Goal: Information Seeking & Learning: Learn about a topic

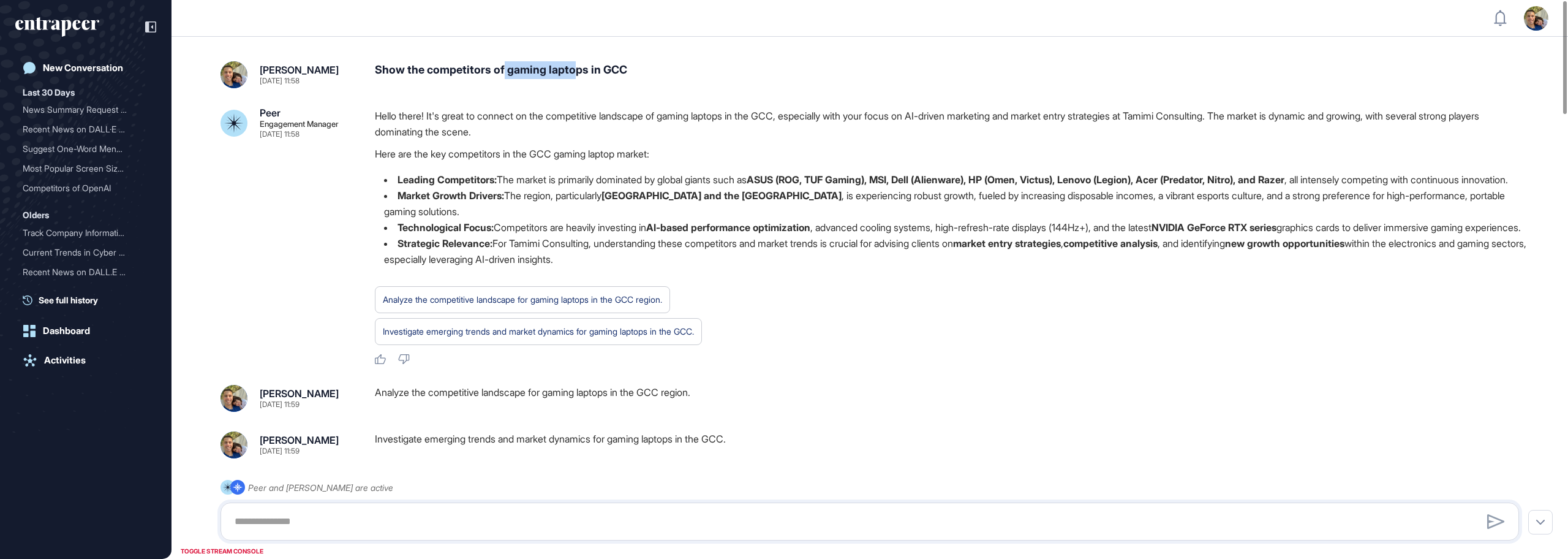
drag, startPoint x: 505, startPoint y: 68, endPoint x: 577, endPoint y: 73, distance: 72.2
click at [577, 73] on div "Show the competitors of gaming laptops in GCC" at bounding box center [952, 75] width 1154 height 27
click at [633, 69] on div "Show the competitors of gaming laptops in GCC" at bounding box center [952, 75] width 1154 height 27
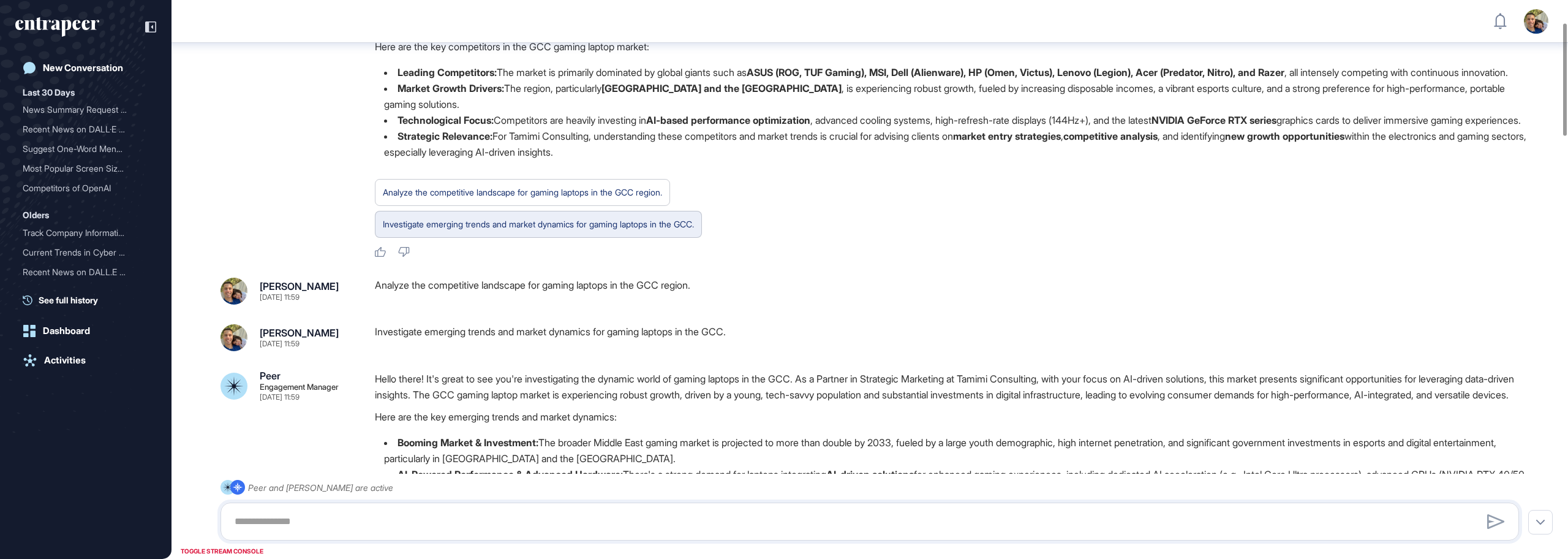
scroll to position [123, 0]
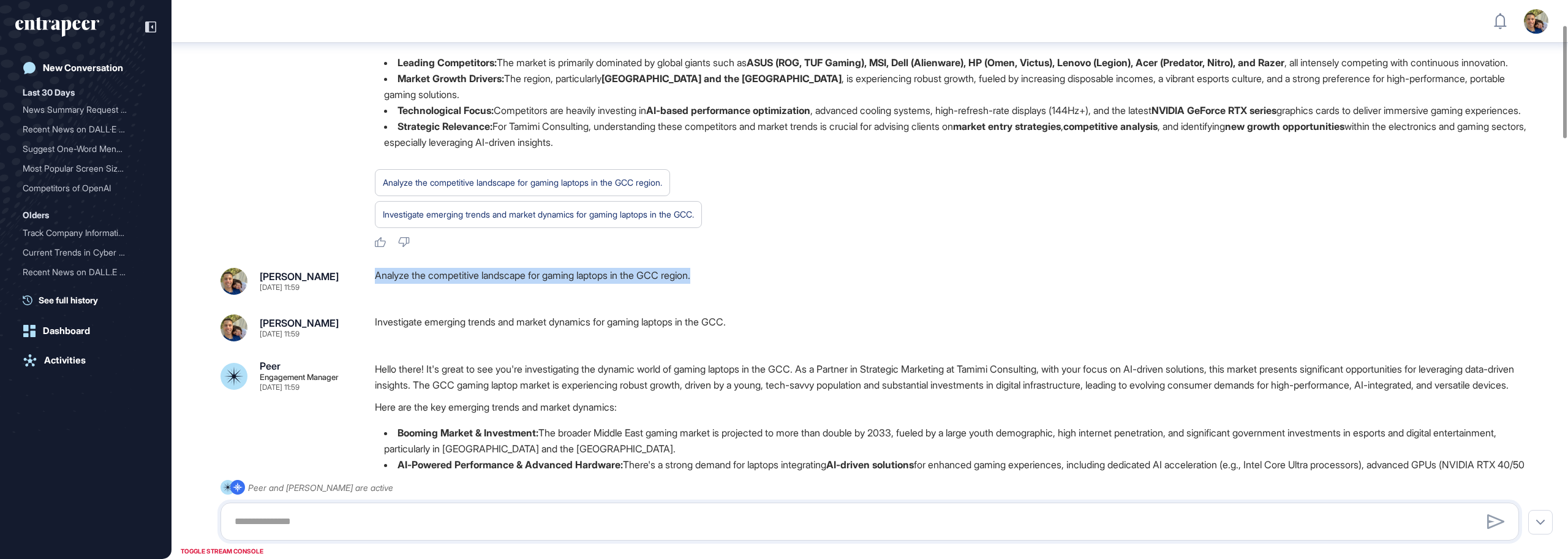
drag, startPoint x: 712, startPoint y: 309, endPoint x: 378, endPoint y: 309, distance: 334.0
click at [378, 295] on div "Analyze the competitive landscape for gaming laptops in the GCC region." at bounding box center [952, 281] width 1154 height 27
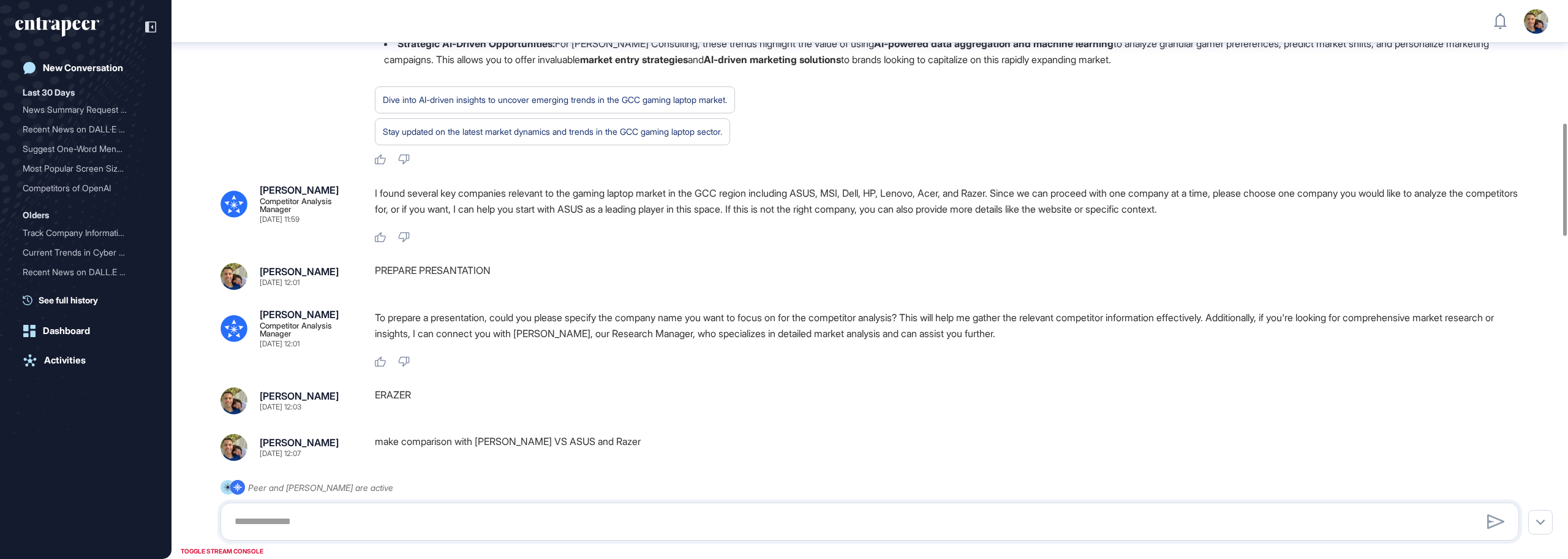
scroll to position [608, 0]
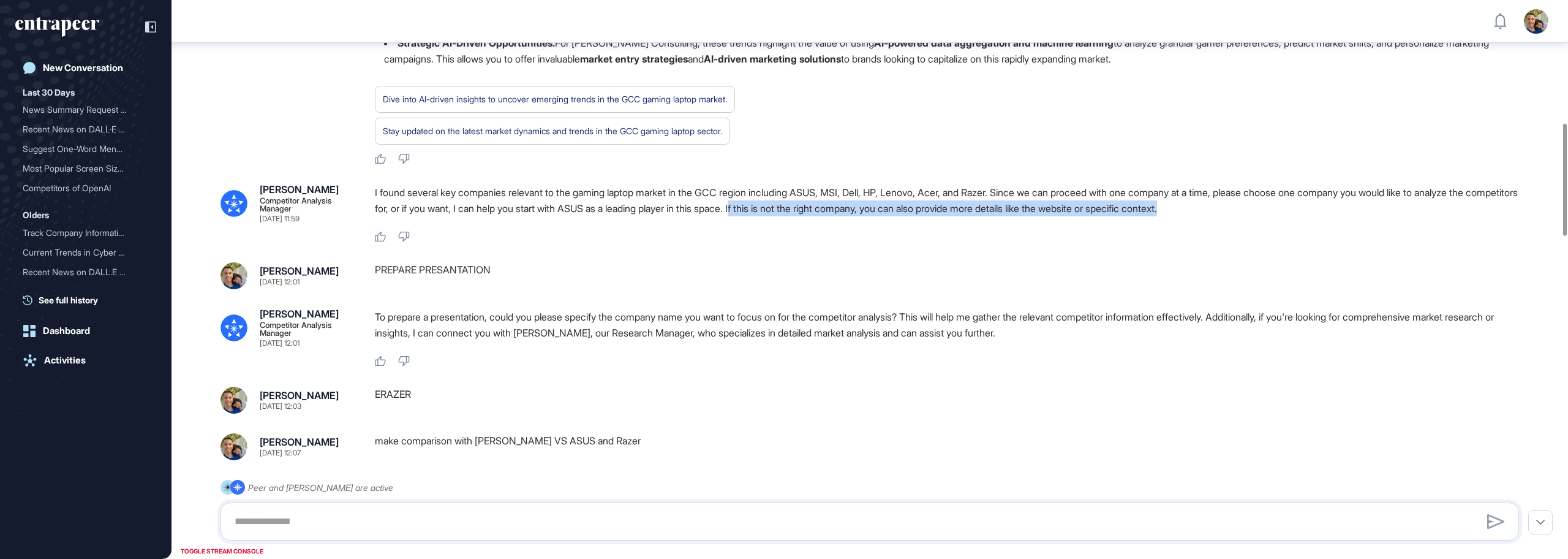
drag, startPoint x: 832, startPoint y: 257, endPoint x: 1295, endPoint y: 258, distance: 463.0
click at [1295, 216] on p "I found several key companies relevant to the gaming laptop market in the GCC r…" at bounding box center [952, 201] width 1154 height 32
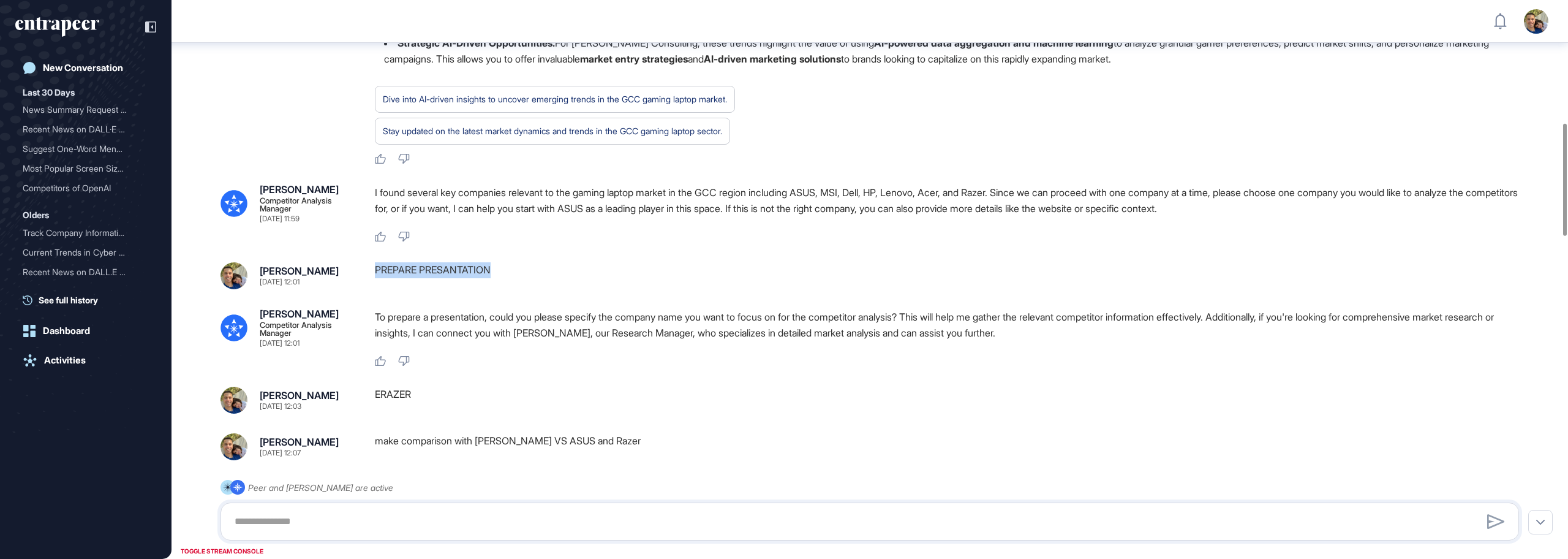
drag, startPoint x: 549, startPoint y: 318, endPoint x: 376, endPoint y: 318, distance: 173.0
click at [376, 290] on div "PREPARE PRESANTATION" at bounding box center [952, 276] width 1154 height 27
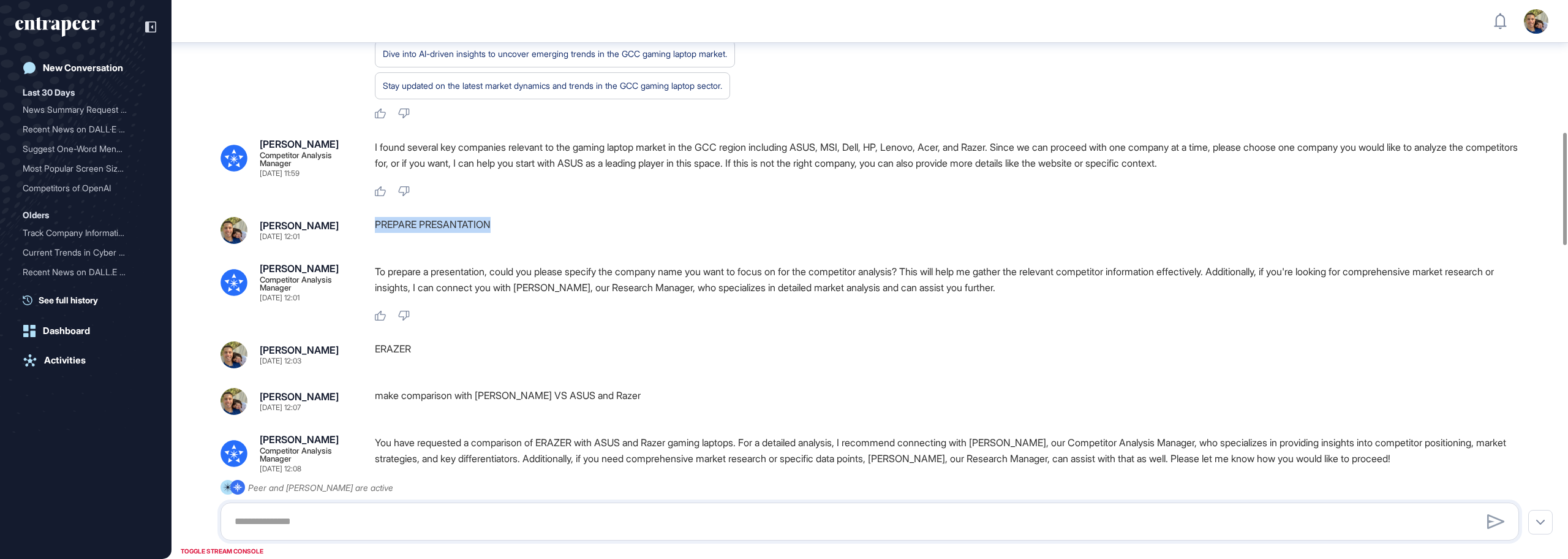
scroll to position [657, 0]
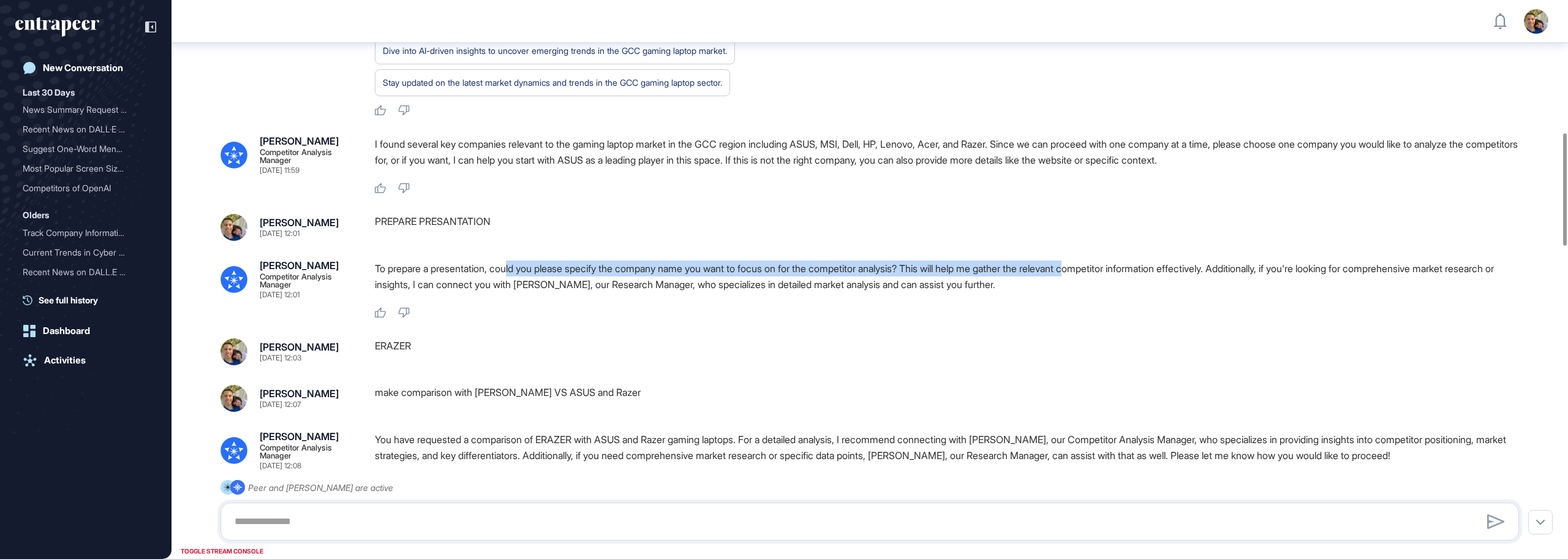
drag, startPoint x: 515, startPoint y: 320, endPoint x: 1107, endPoint y: 318, distance: 592.0
click at [1107, 292] on p "To prepare a presentation, could you please specify the company name you want t…" at bounding box center [952, 277] width 1154 height 32
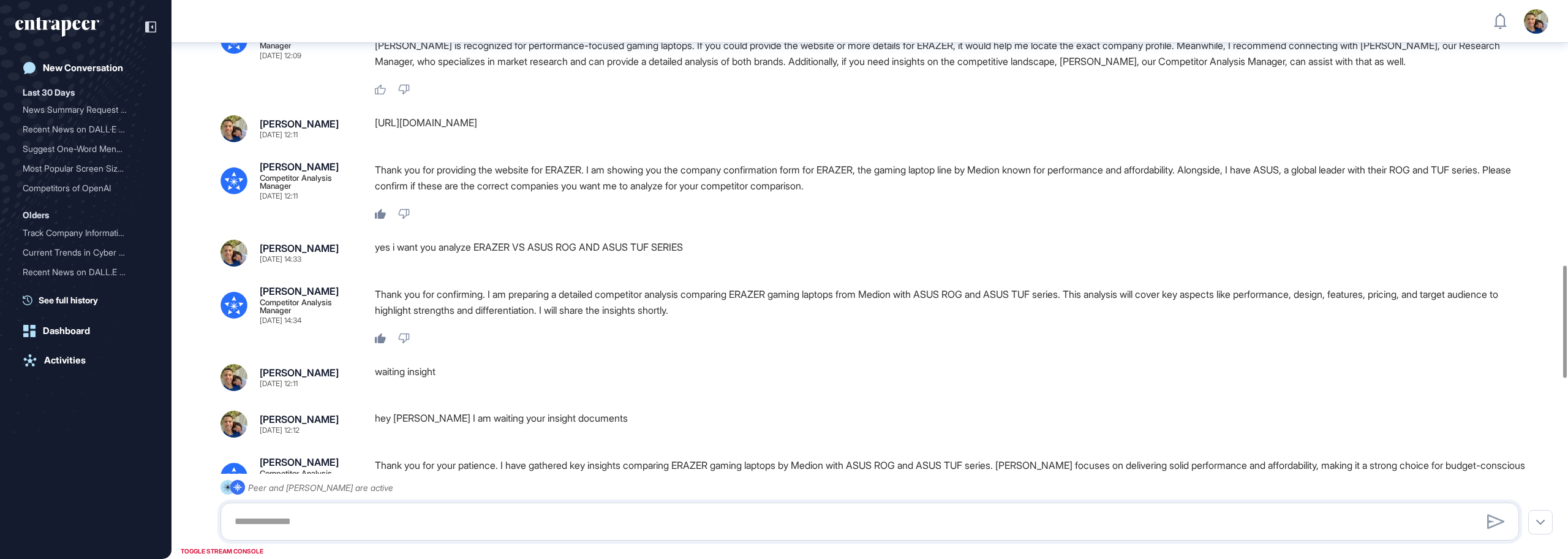
scroll to position [1318, 0]
click at [570, 265] on div "yes i want you analyze ERAZER VS ASUS ROG AND ASUS TUF SERIES" at bounding box center [952, 252] width 1154 height 27
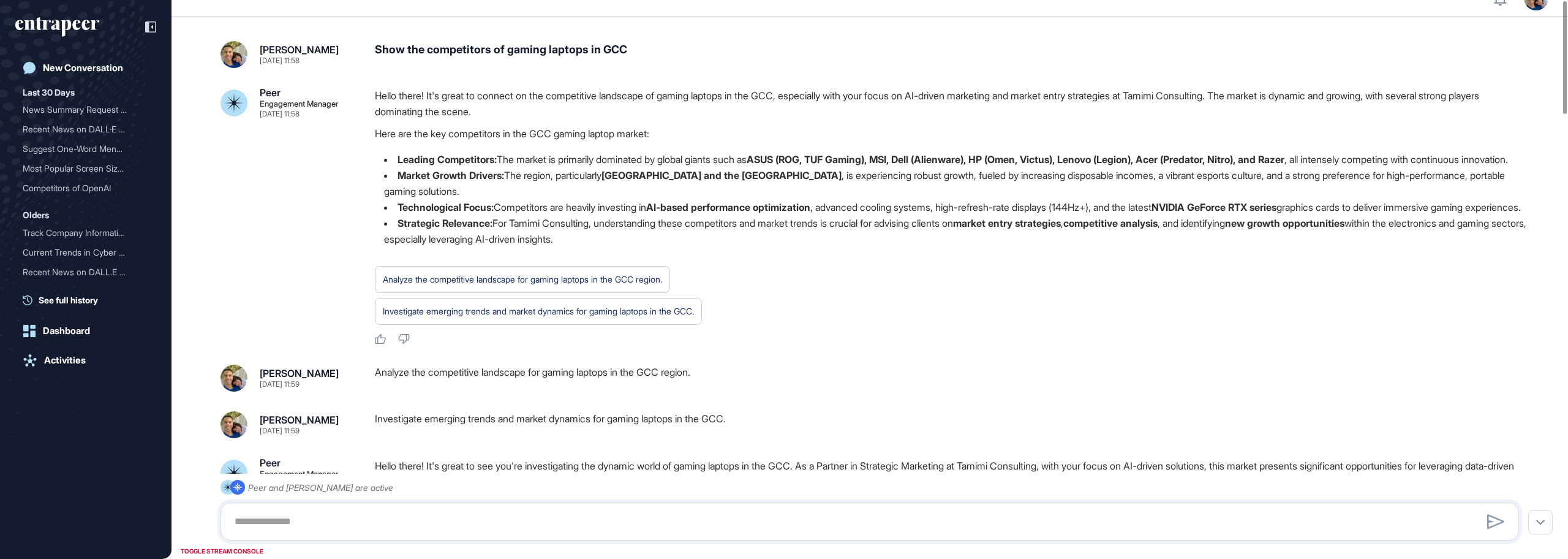
scroll to position [0, 0]
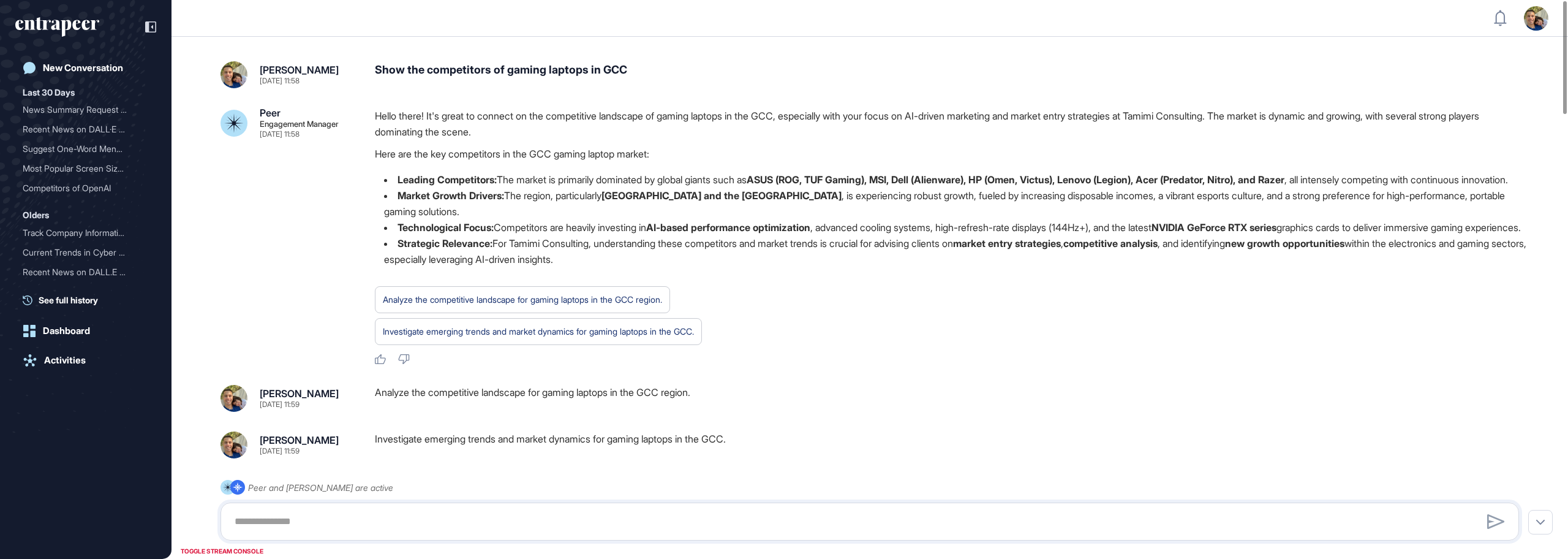
click at [928, 209] on li "Market Growth Drivers: The region, particularly [GEOGRAPHIC_DATA] and the [GEOG…" at bounding box center [952, 203] width 1154 height 32
